Goal: Find specific page/section: Find specific page/section

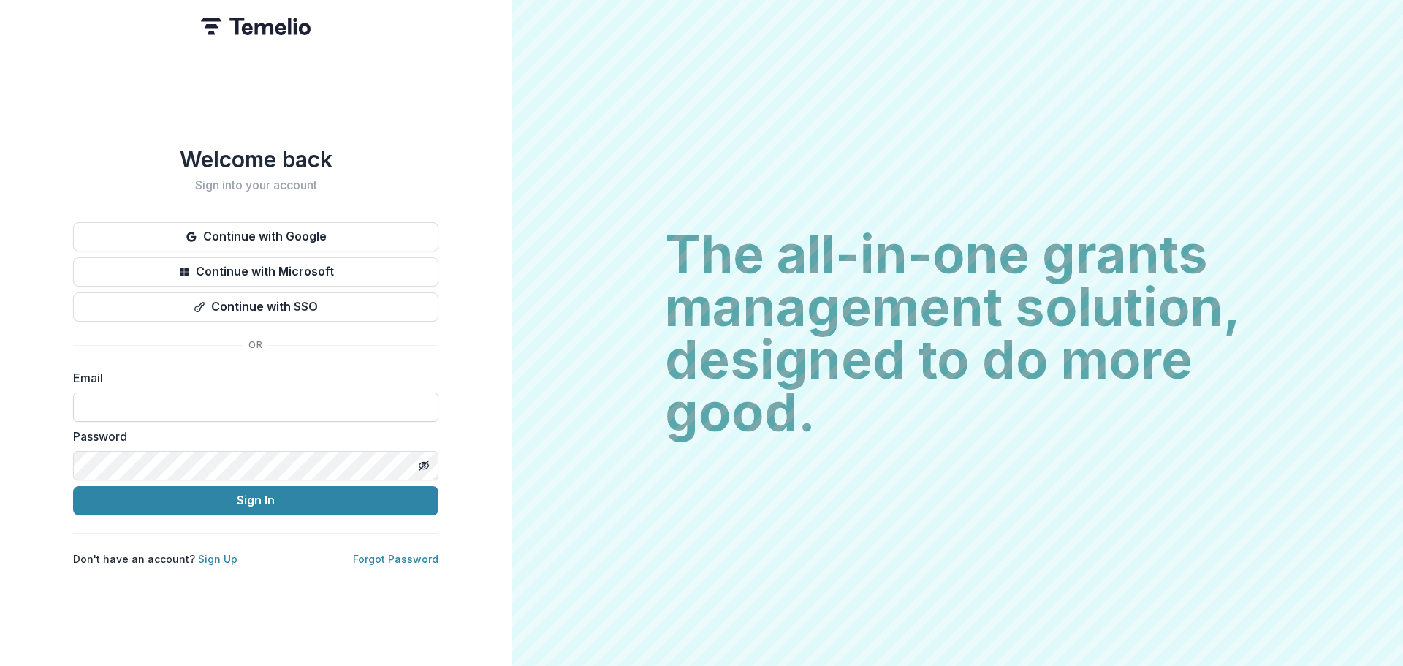
drag, startPoint x: 294, startPoint y: 397, endPoint x: 294, endPoint y: 414, distance: 16.8
click at [294, 397] on input at bounding box center [255, 406] width 365 height 29
type input "**********"
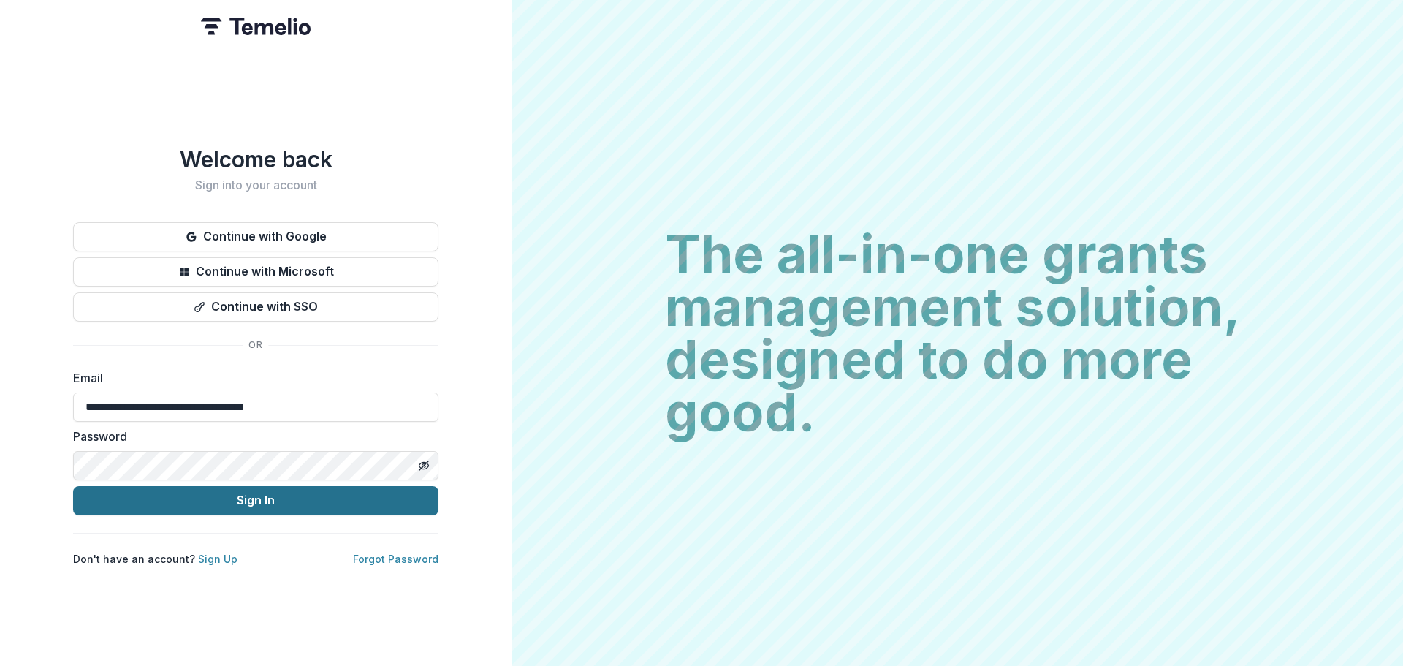
click at [275, 498] on button "Sign In" at bounding box center [255, 500] width 365 height 29
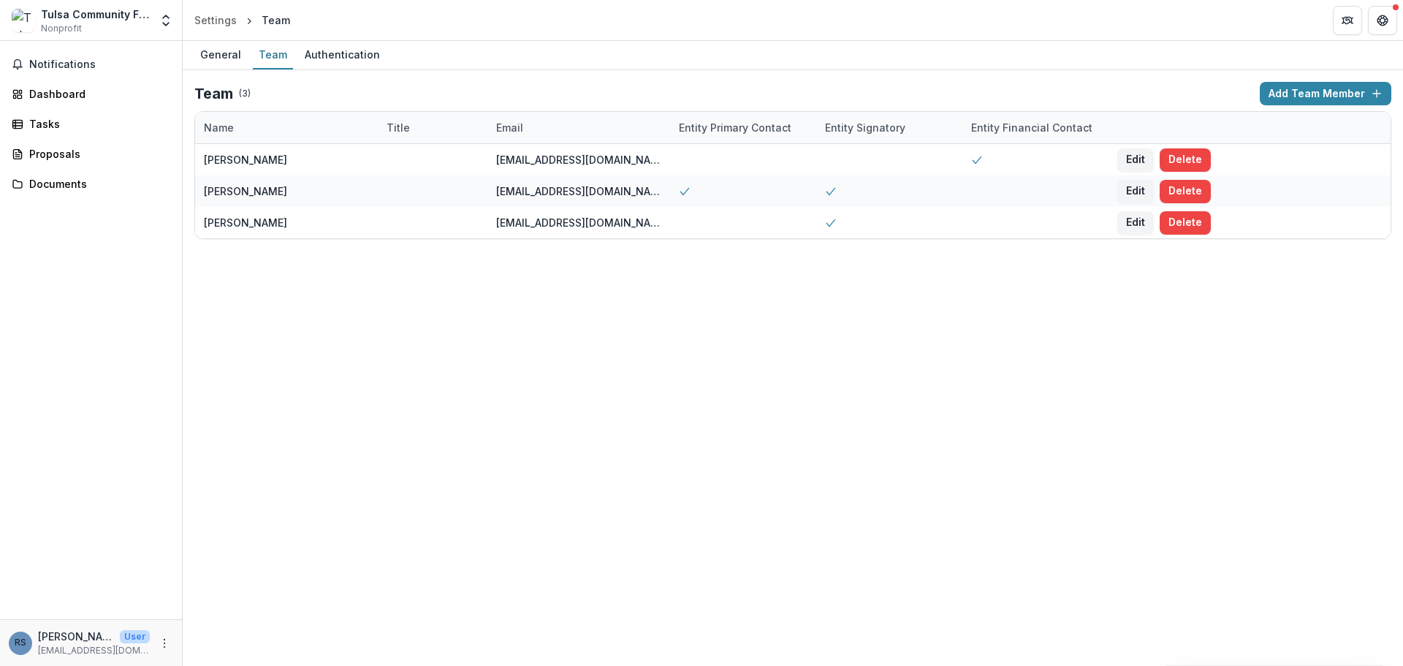
drag, startPoint x: 0, startPoint y: 0, endPoint x: 601, endPoint y: 332, distance: 686.2
click at [604, 334] on div "General Team Authentication Team ( 3 ) Add Team Member Name Title Email Entity …" at bounding box center [793, 353] width 1220 height 625
click at [66, 84] on link "Dashboard" at bounding box center [91, 94] width 170 height 24
drag, startPoint x: 102, startPoint y: 87, endPoint x: 146, endPoint y: 98, distance: 45.2
click at [102, 87] on div "Dashboard" at bounding box center [96, 93] width 135 height 15
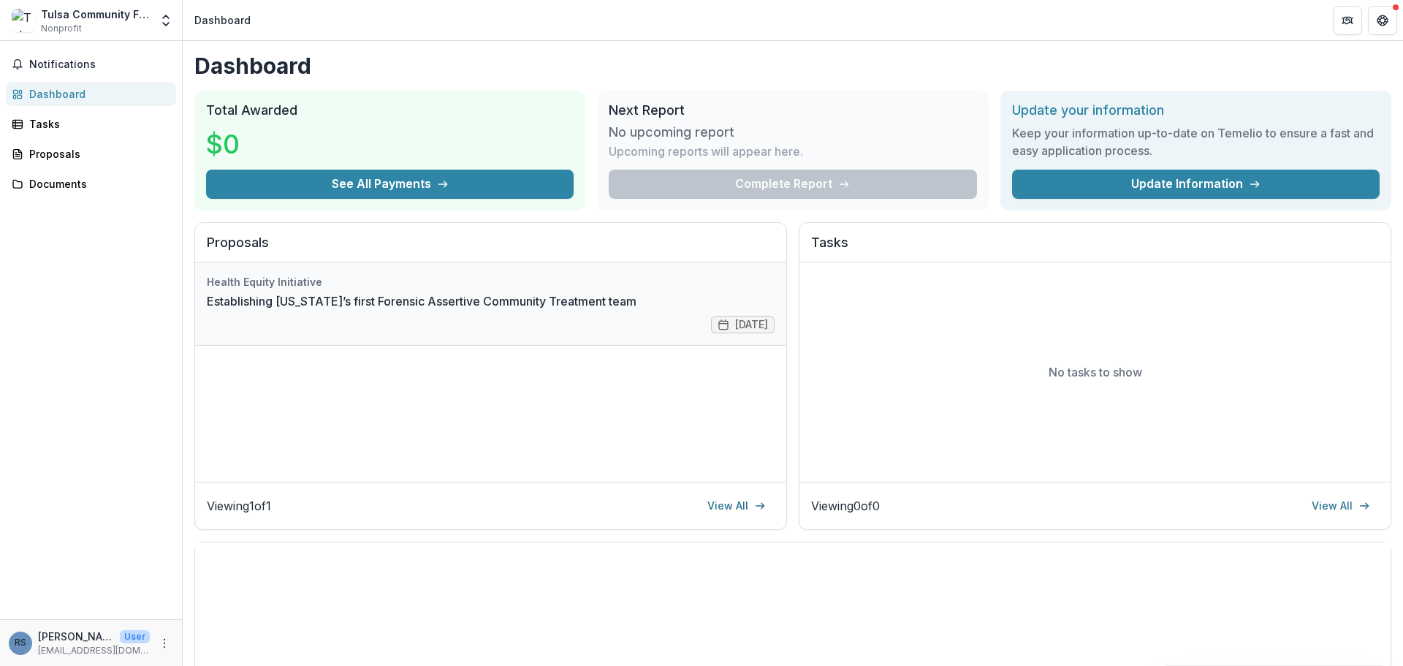
click at [506, 302] on link "Establishing Oklahoma’s first Forensic Assertive Community Treatment team" at bounding box center [422, 301] width 430 height 18
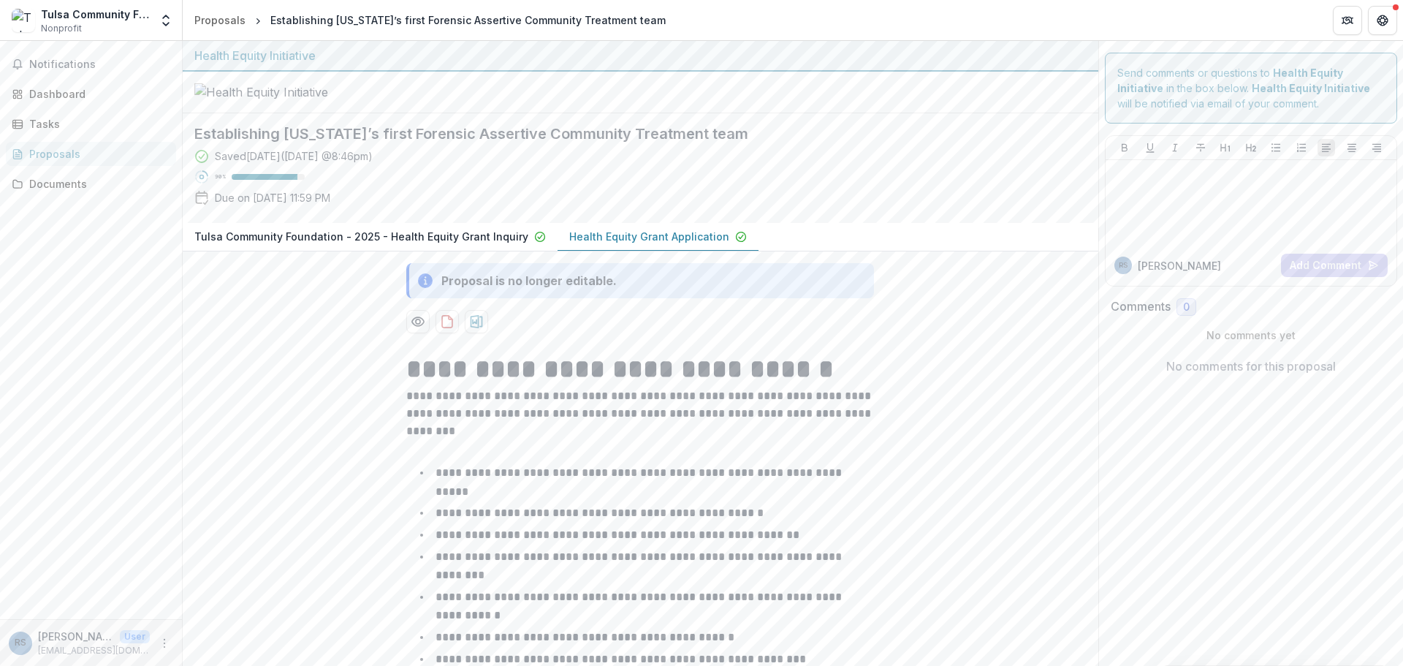
click at [398, 251] on button "Tulsa Community Foundation - 2025 - Health Equity Grant Inquiry" at bounding box center [370, 237] width 375 height 28
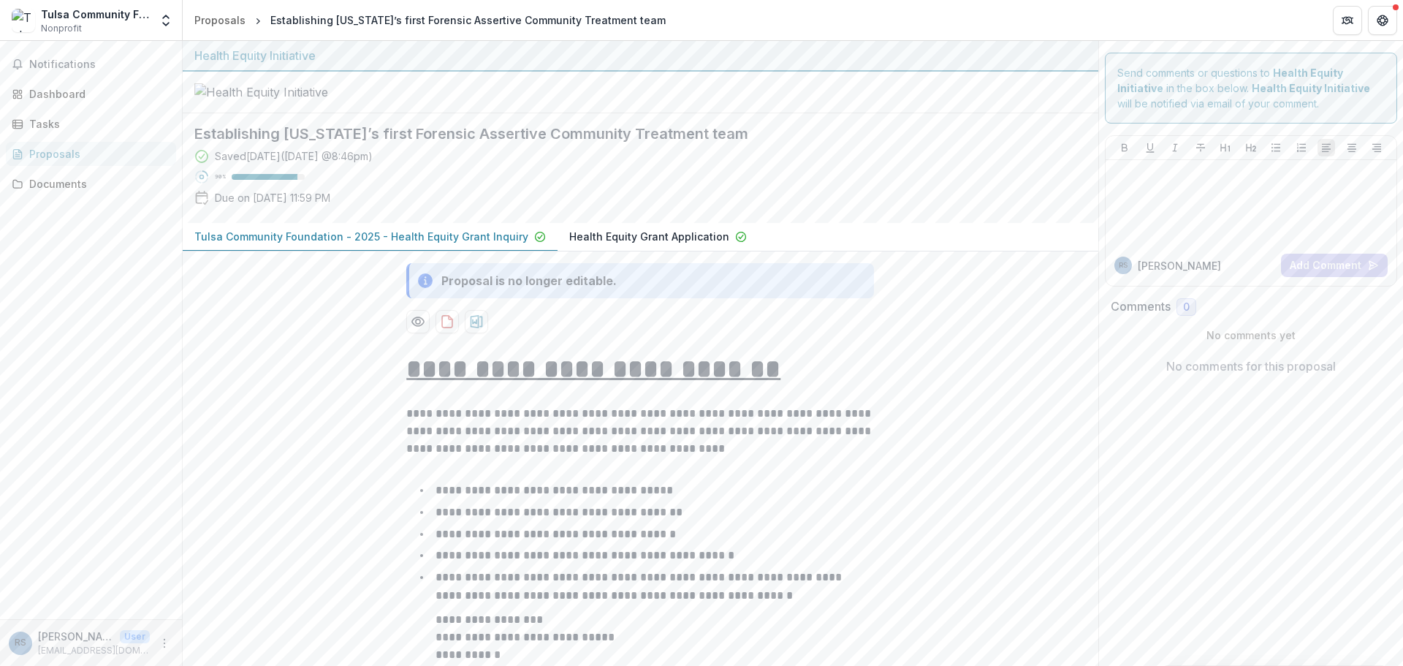
click at [631, 244] on p "Health Equity Grant Application" at bounding box center [649, 236] width 160 height 15
